Goal: Transaction & Acquisition: Purchase product/service

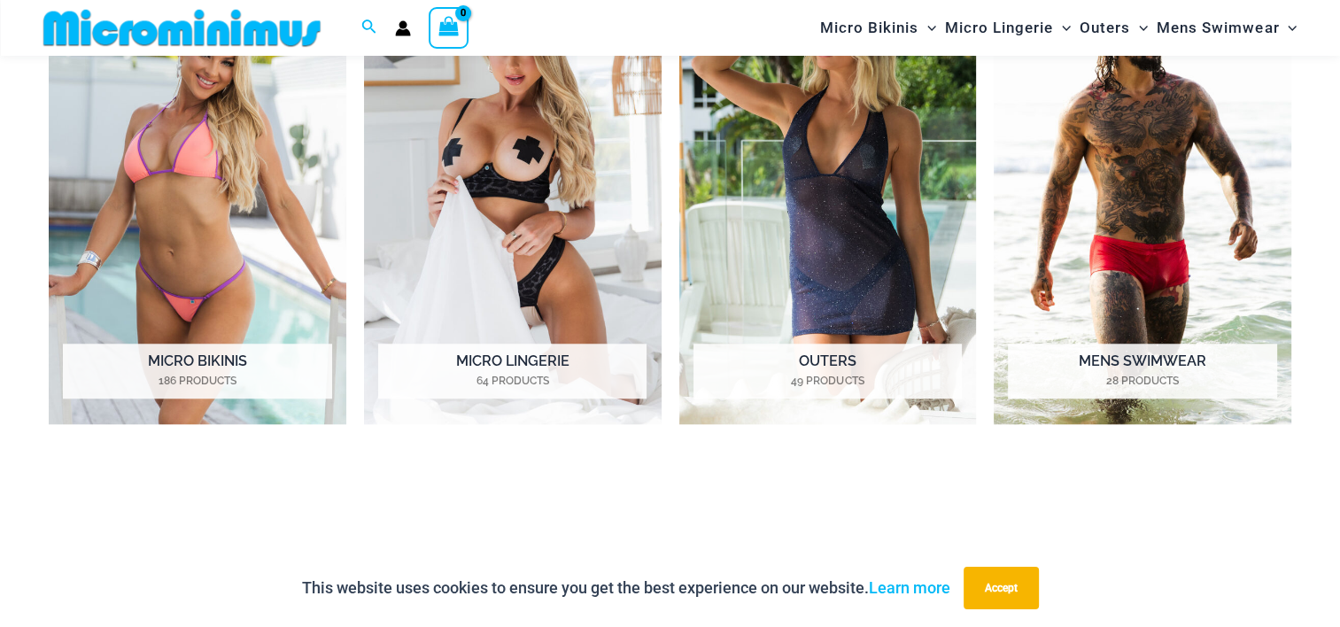
scroll to position [1490, 0]
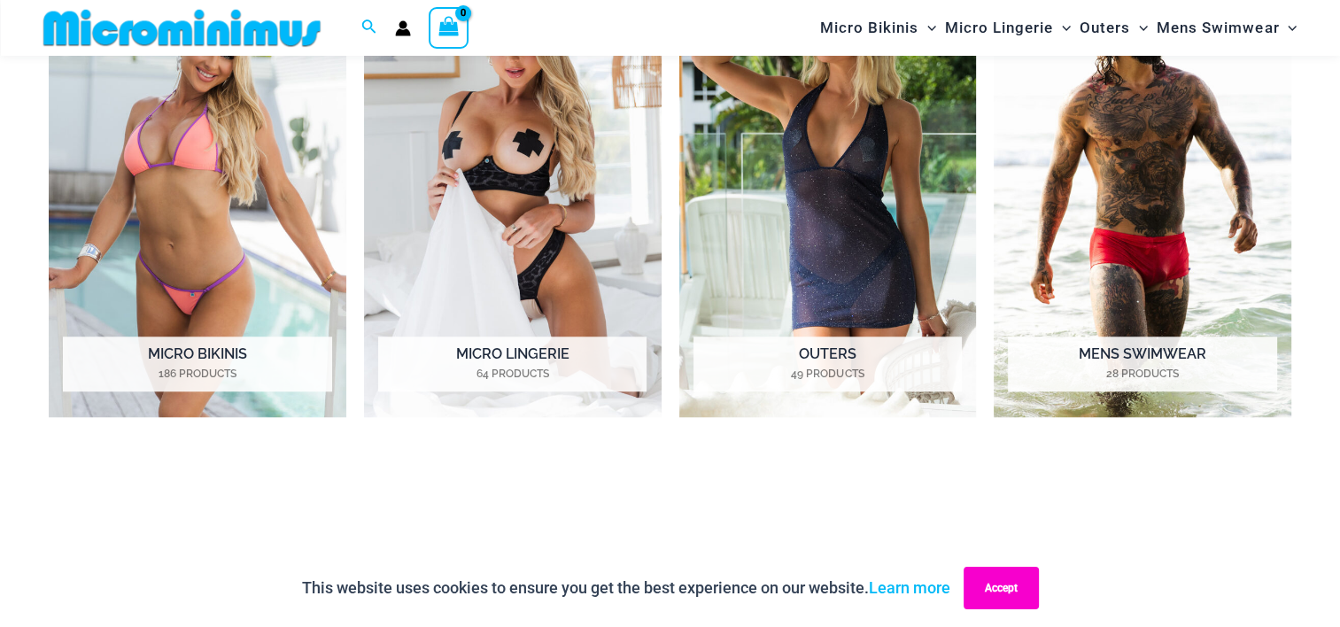
click at [1011, 589] on button "Accept" at bounding box center [1000, 588] width 75 height 43
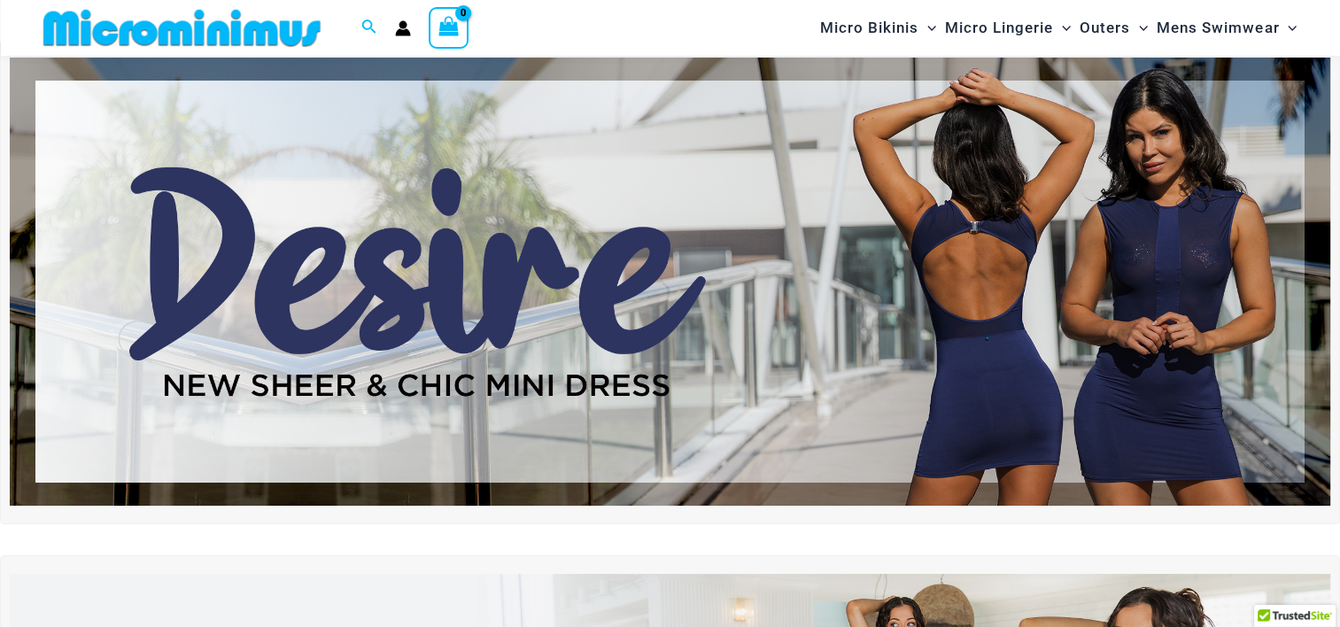
scroll to position [0, 0]
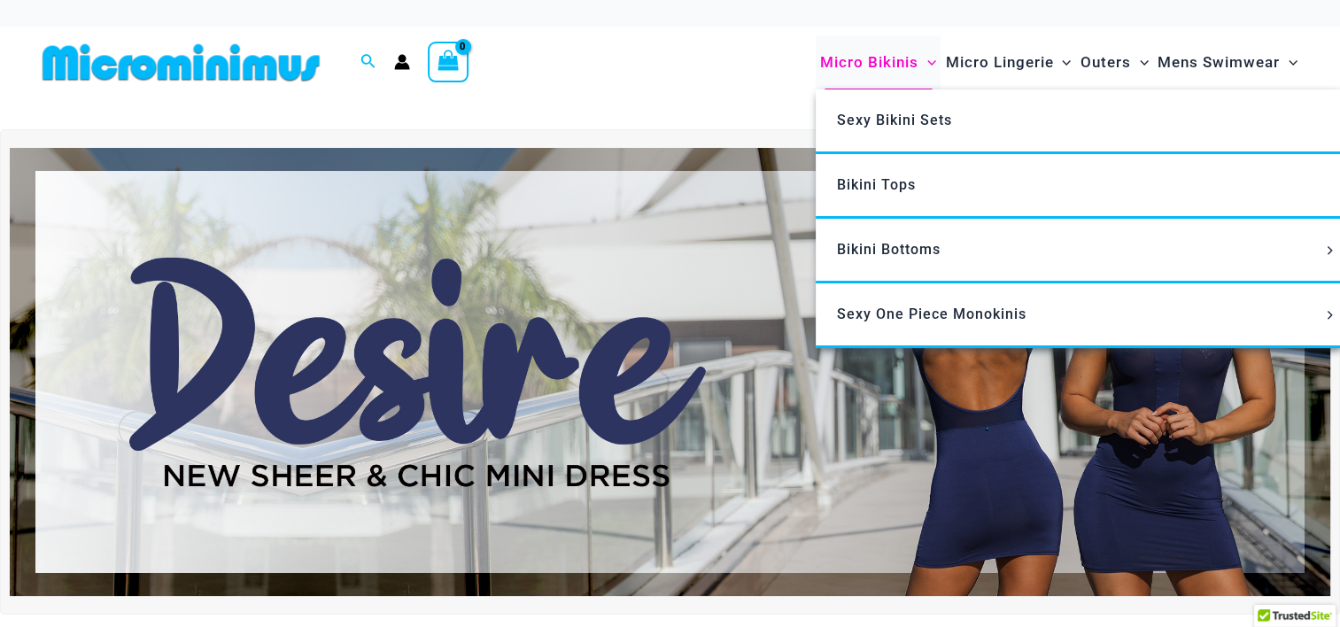
click at [882, 64] on span "Micro Bikinis" at bounding box center [869, 62] width 98 height 45
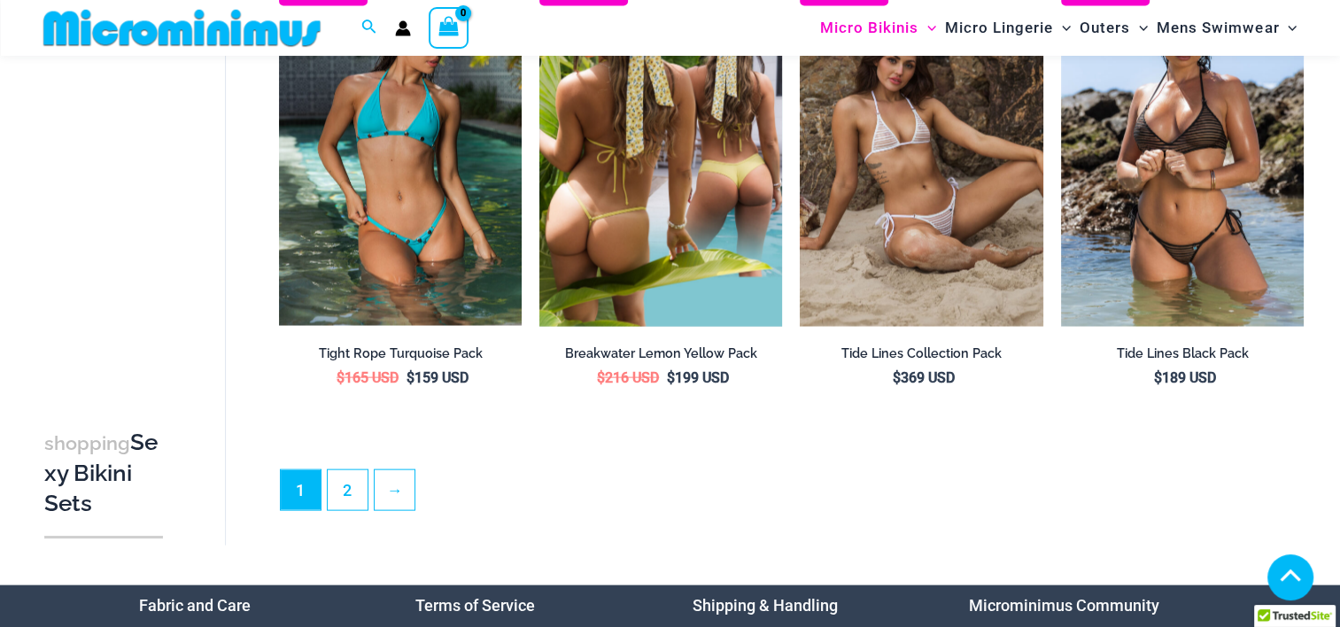
scroll to position [3697, 0]
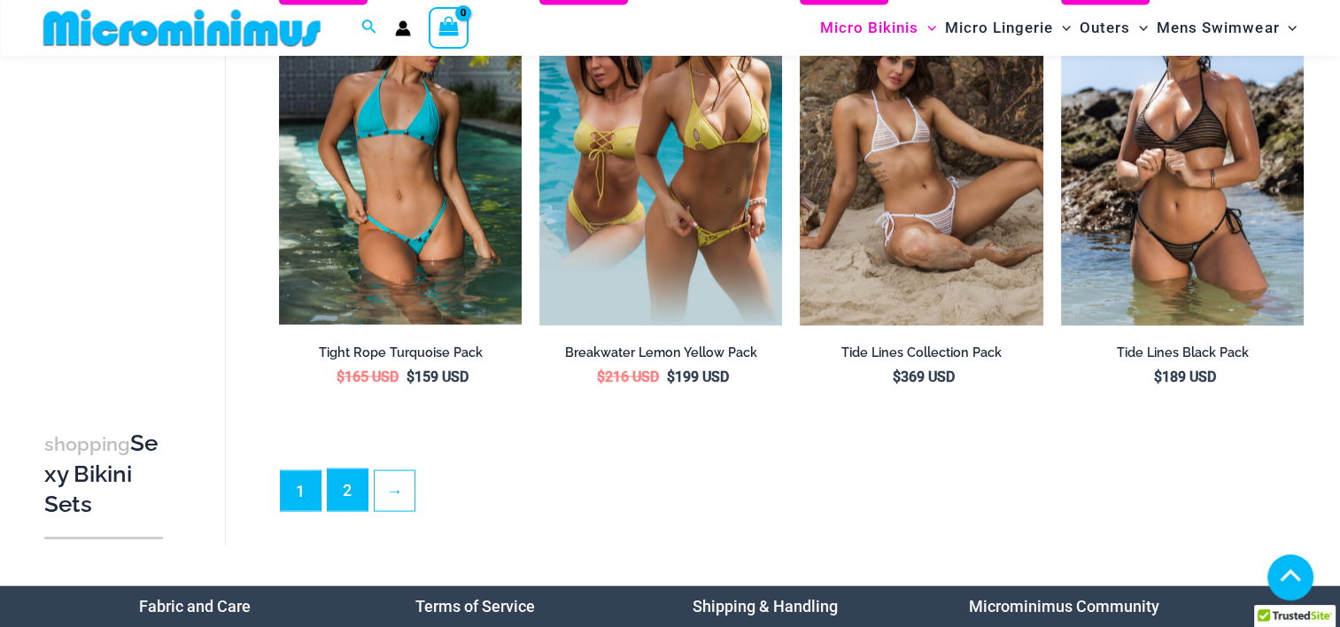
click at [346, 471] on link "2" at bounding box center [348, 490] width 40 height 42
